Goal: Contribute content

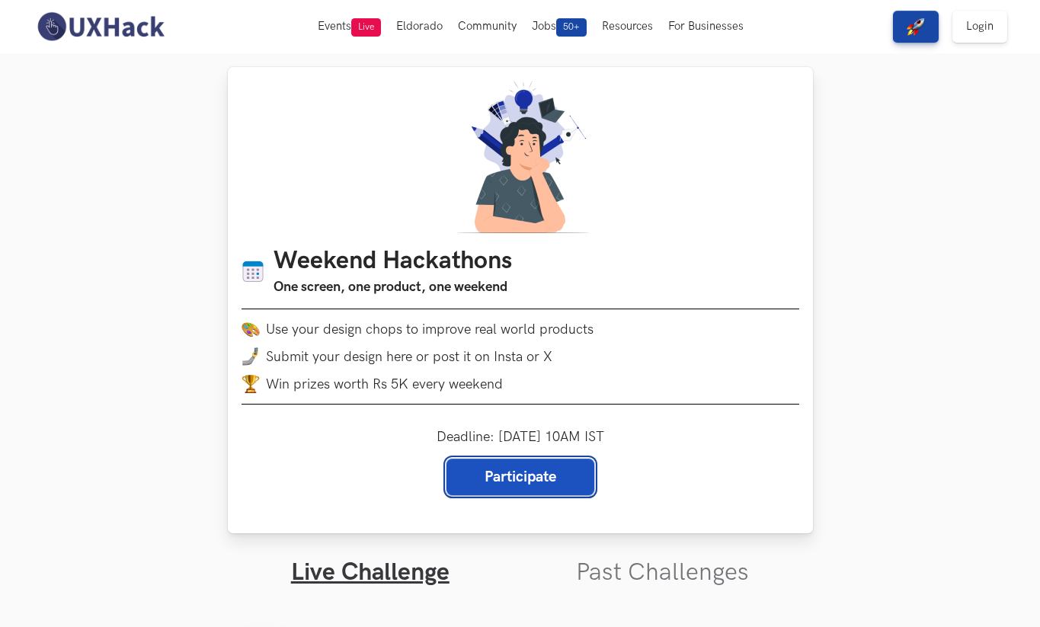
click at [497, 484] on link "Participate" at bounding box center [520, 477] width 148 height 37
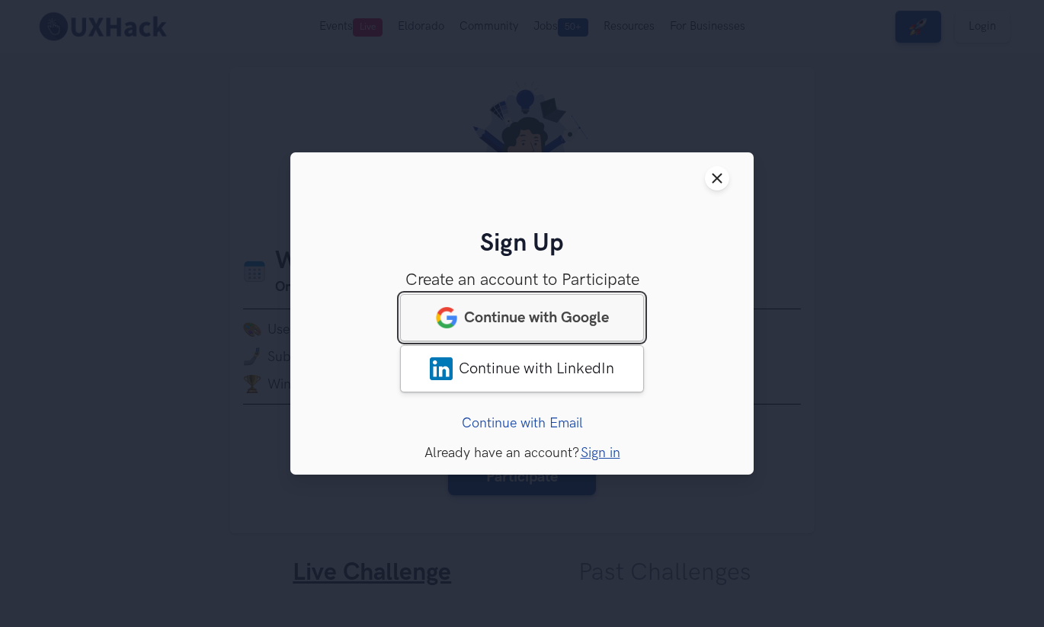
click at [522, 331] on link "Continue with Google" at bounding box center [522, 317] width 244 height 47
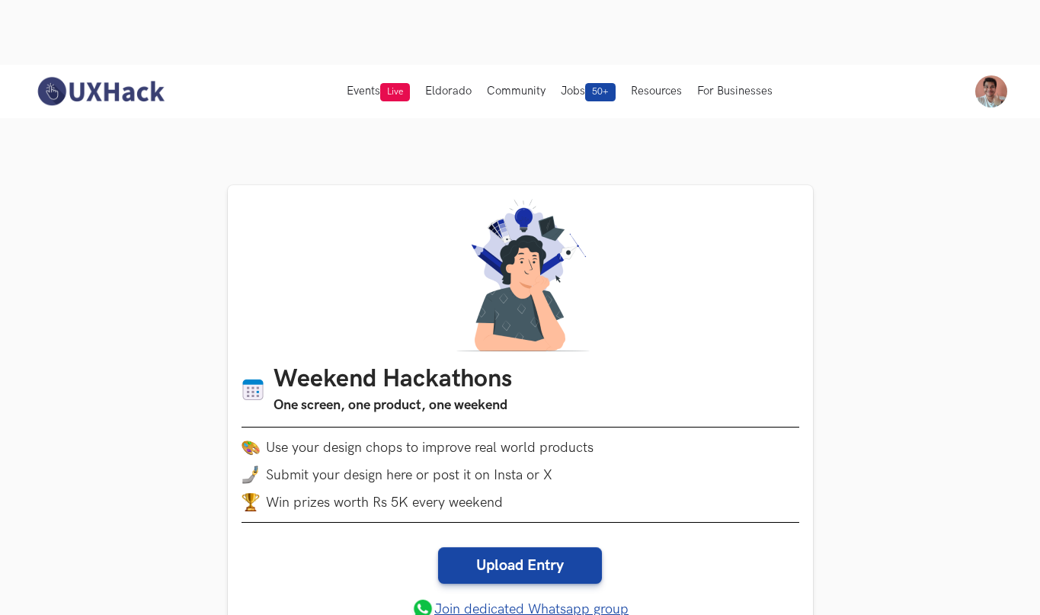
click at [532, 547] on link "Upload Entry" at bounding box center [520, 565] width 164 height 37
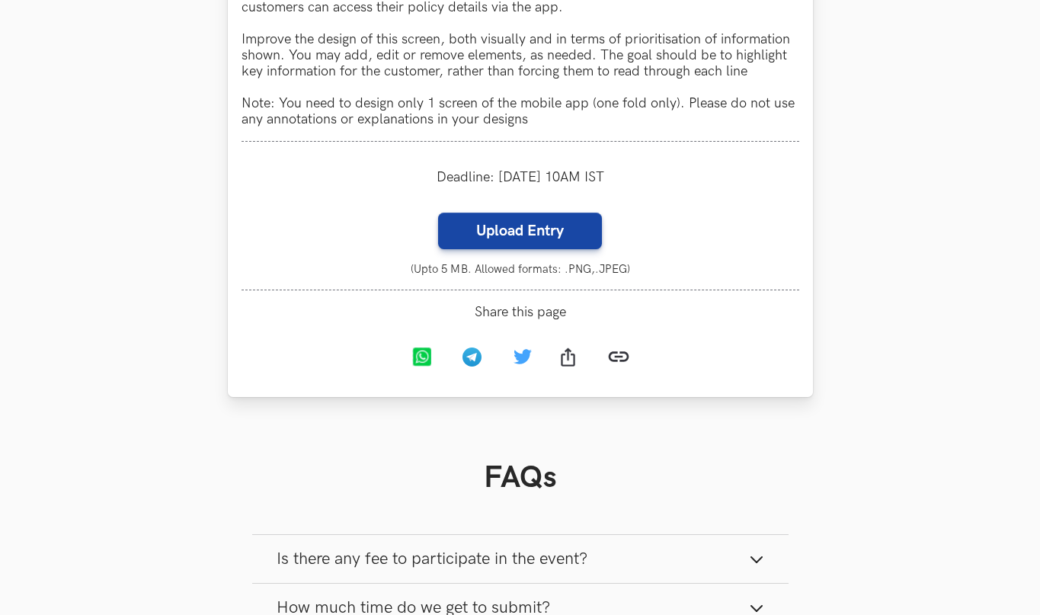
scroll to position [1662, 0]
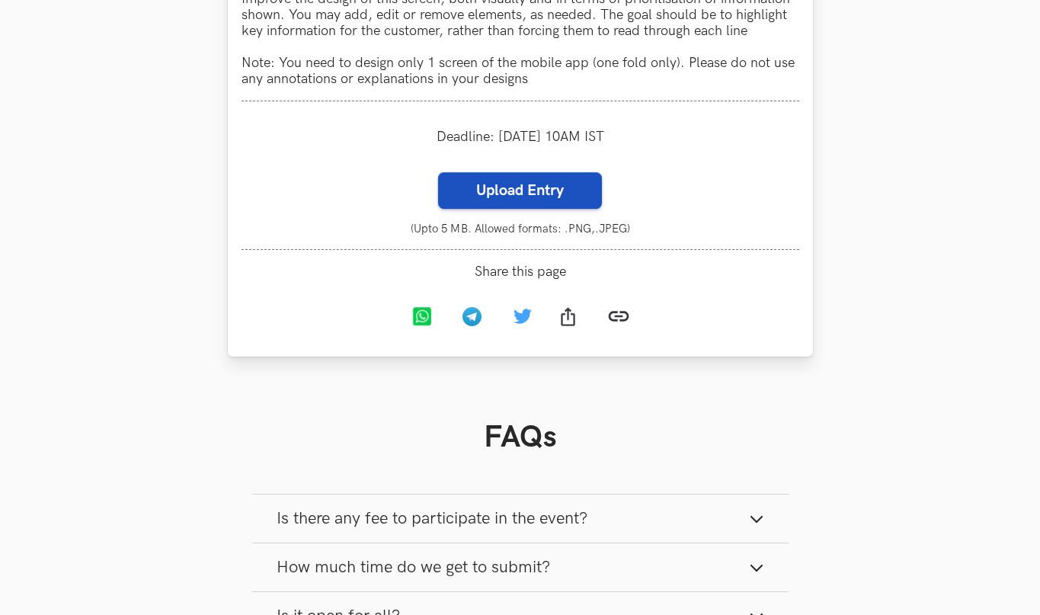
click at [527, 172] on label "Upload Entry" at bounding box center [520, 190] width 164 height 37
click at [438, 171] on input "Upload Entry" at bounding box center [437, 171] width 1 height 1
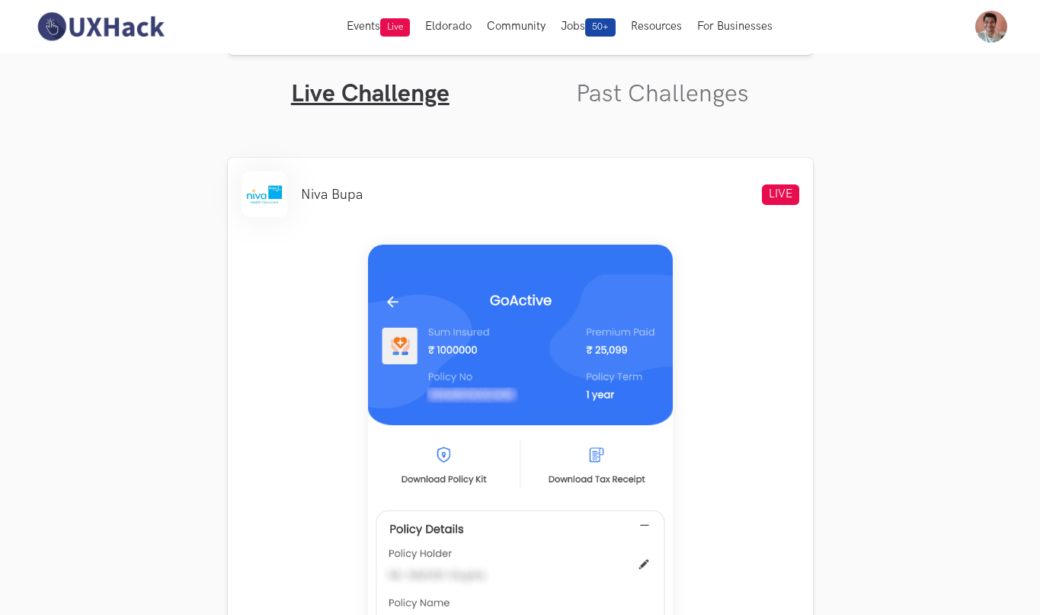
scroll to position [601, 0]
